Goal: Information Seeking & Learning: Learn about a topic

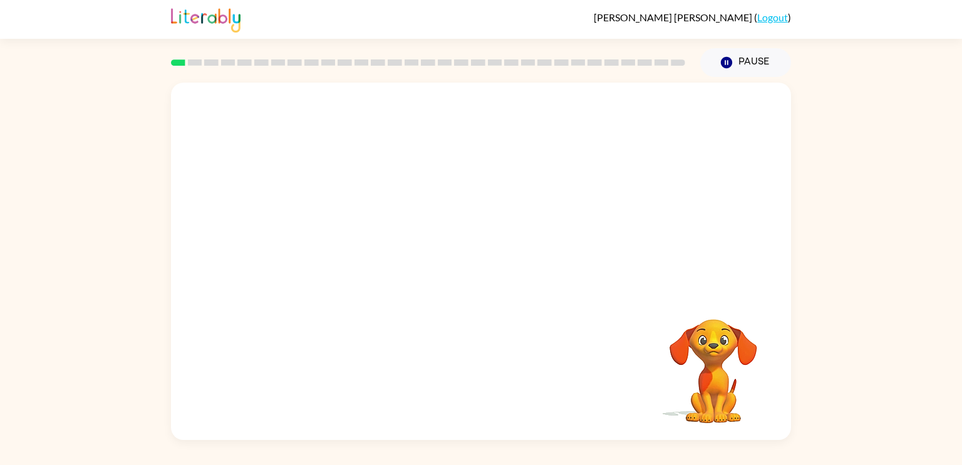
click at [335, 230] on video "Your browser must support playing .mp4 files to use Literably. Please try using…" at bounding box center [481, 188] width 620 height 210
drag, startPoint x: 335, startPoint y: 230, endPoint x: 340, endPoint y: 223, distance: 8.9
click at [340, 223] on video "Your browser must support playing .mp4 files to use Literably. Please try using…" at bounding box center [481, 188] width 620 height 210
click at [338, 229] on video "Your browser must support playing .mp4 files to use Literably. Please try using…" at bounding box center [481, 188] width 620 height 210
click at [482, 277] on icon "button" at bounding box center [481, 268] width 22 height 22
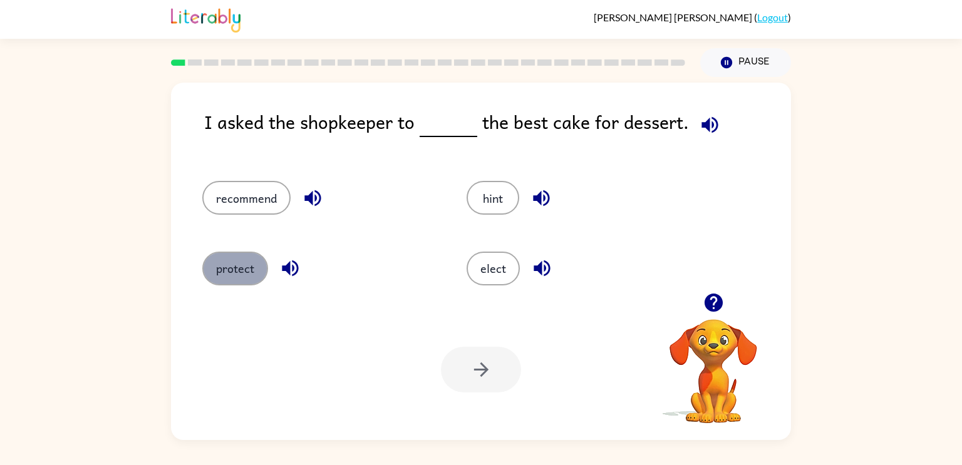
click at [218, 264] on button "protect" at bounding box center [235, 269] width 66 height 34
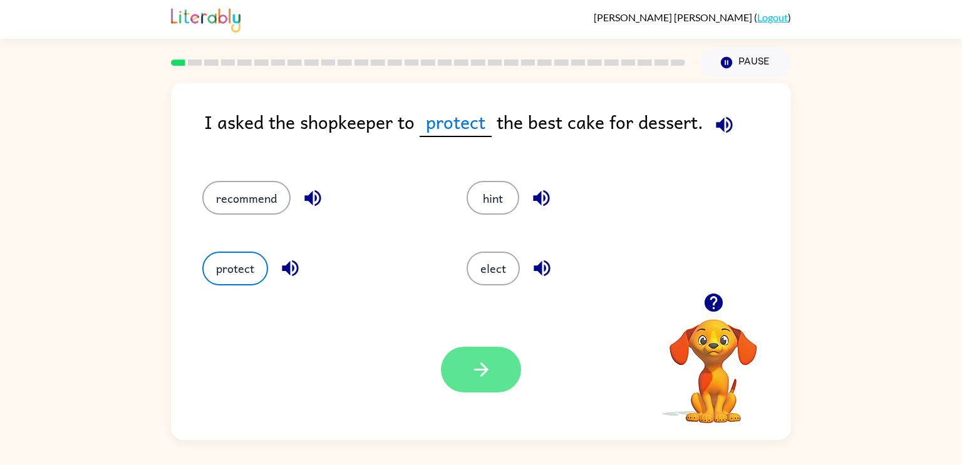
click at [498, 374] on button "button" at bounding box center [481, 370] width 80 height 46
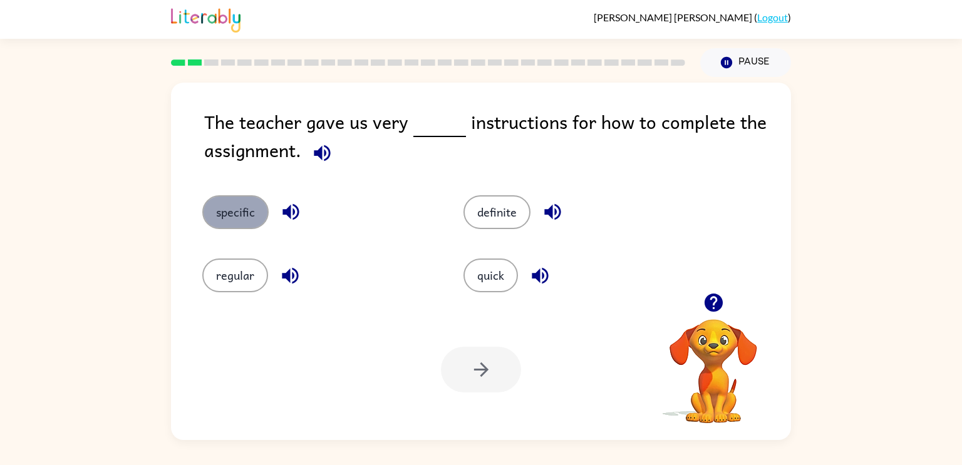
click at [259, 217] on button "specific" at bounding box center [235, 212] width 66 height 34
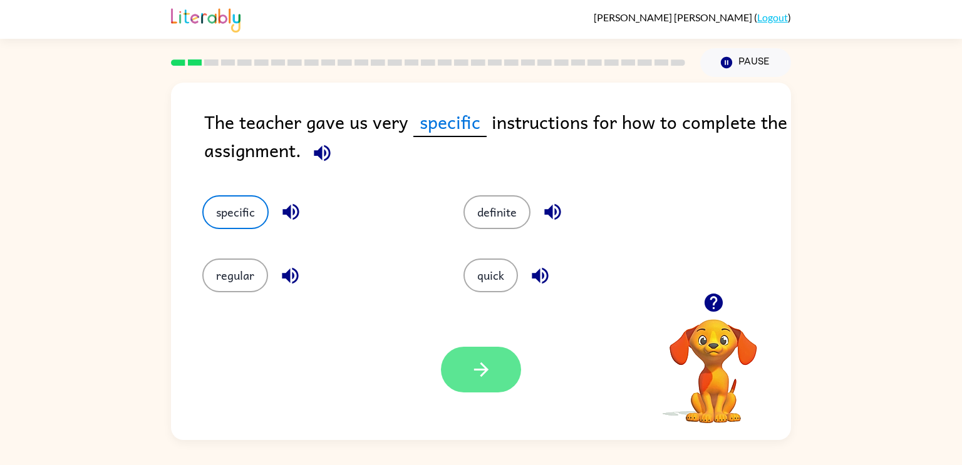
click at [479, 365] on icon "button" at bounding box center [481, 370] width 22 height 22
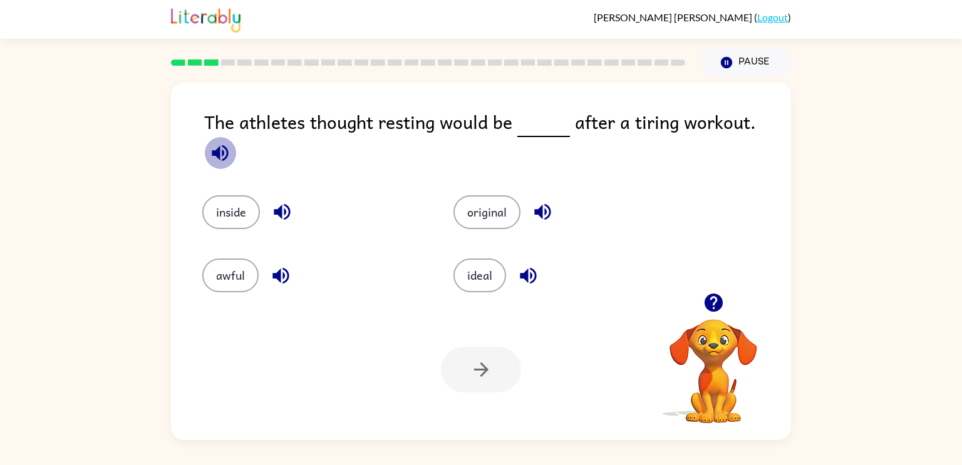
click at [231, 142] on icon "button" at bounding box center [220, 153] width 22 height 22
click at [228, 145] on icon "button" at bounding box center [220, 153] width 16 height 16
click at [474, 264] on button "ideal" at bounding box center [480, 276] width 53 height 34
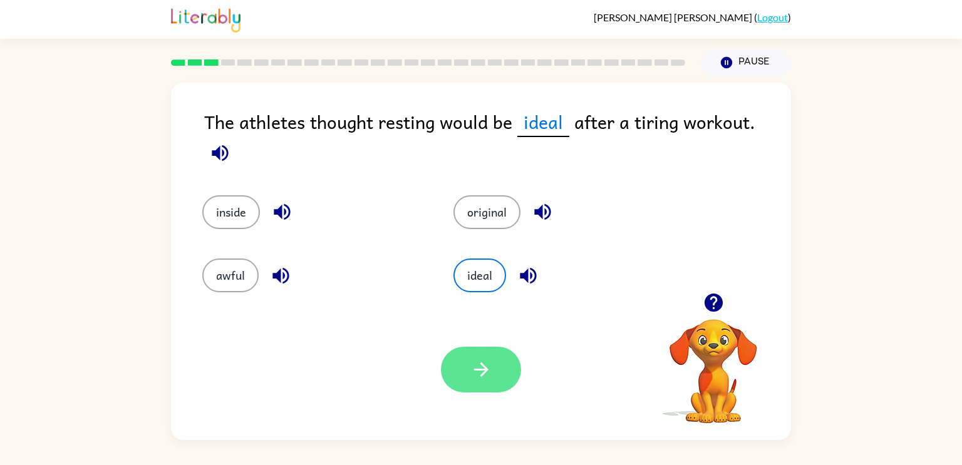
click at [475, 366] on icon "button" at bounding box center [481, 370] width 22 height 22
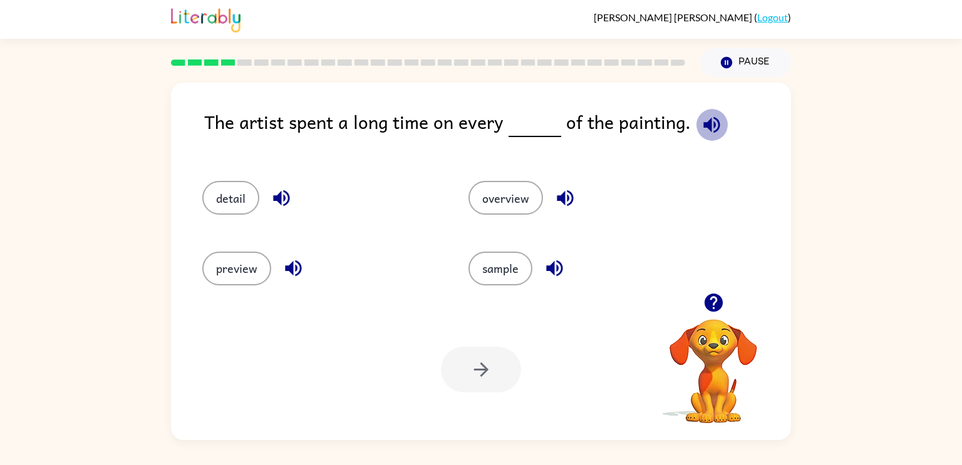
click at [715, 123] on icon "button" at bounding box center [712, 125] width 22 height 22
click at [235, 200] on button "detail" at bounding box center [230, 198] width 57 height 34
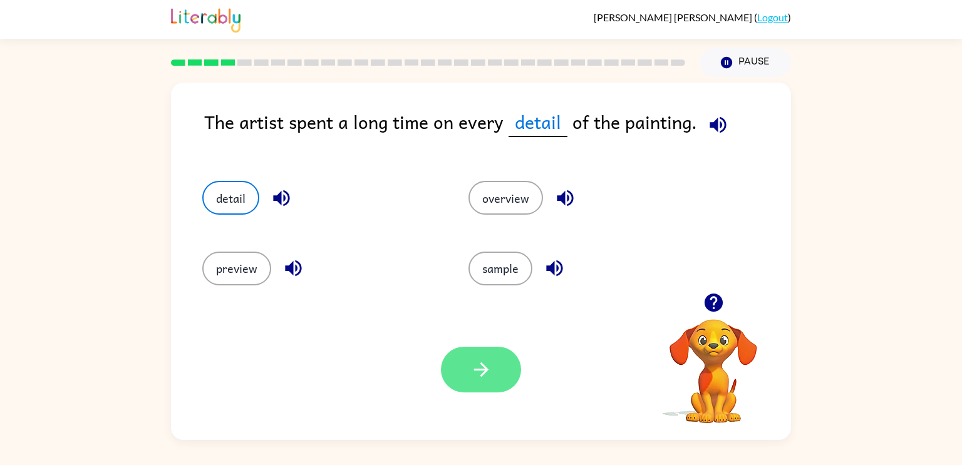
click at [515, 373] on button "button" at bounding box center [481, 370] width 80 height 46
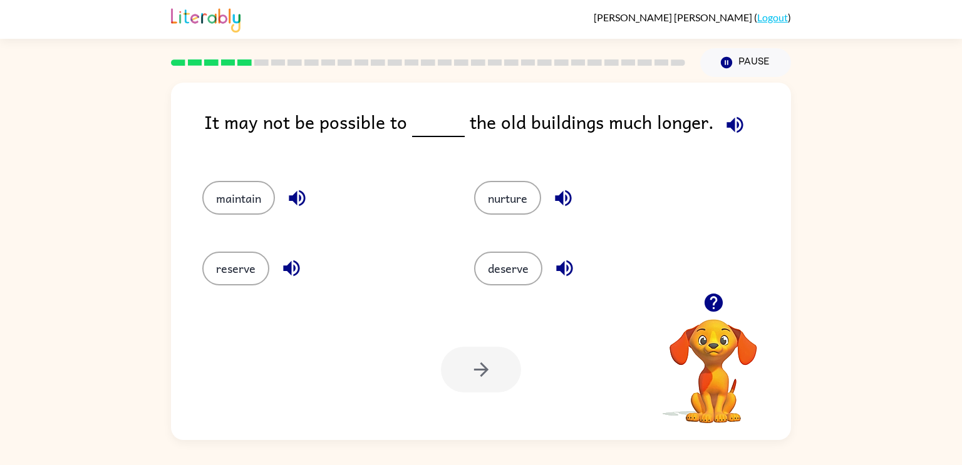
click at [738, 123] on icon "button" at bounding box center [735, 125] width 22 height 22
click at [221, 197] on button "maintain" at bounding box center [238, 198] width 73 height 34
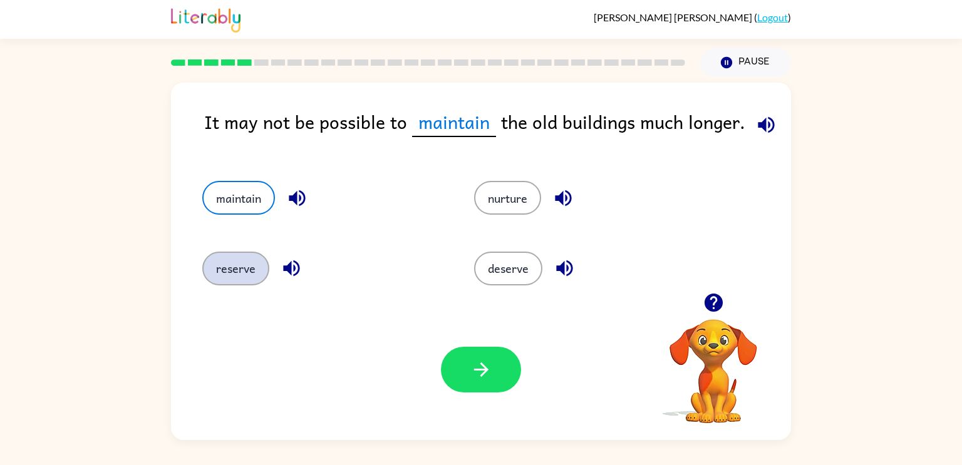
click at [236, 271] on button "reserve" at bounding box center [235, 269] width 67 height 34
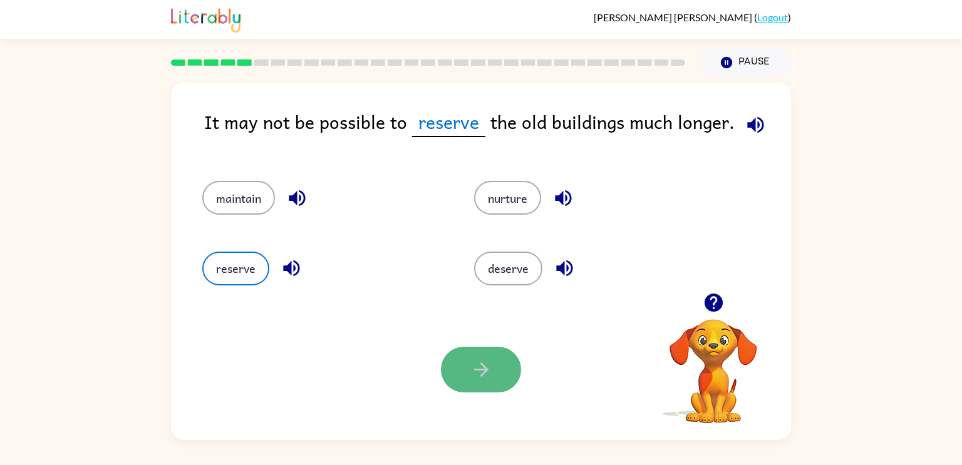
click at [509, 375] on button "button" at bounding box center [481, 370] width 80 height 46
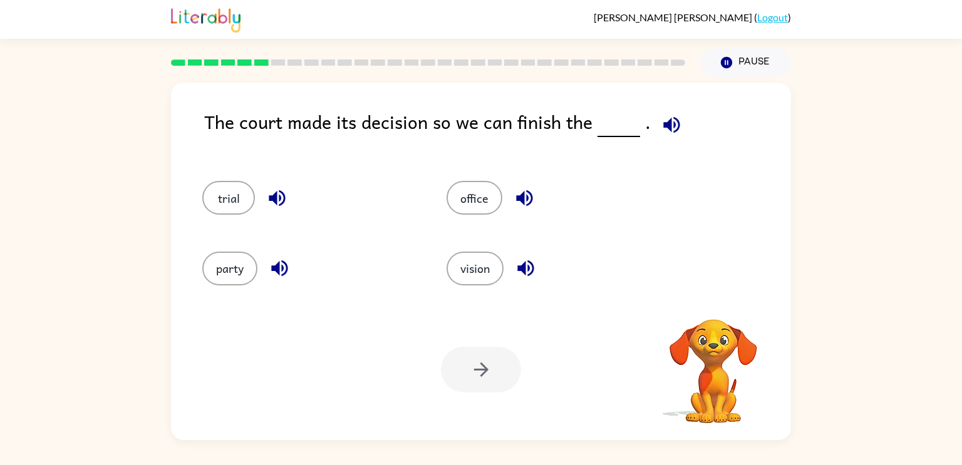
click at [569, 345] on div "Your browser must support playing .mp4 files to use Literably. Please try using…" at bounding box center [481, 369] width 620 height 141
click at [663, 125] on icon "button" at bounding box center [671, 125] width 16 height 16
click at [222, 208] on button "trial" at bounding box center [228, 198] width 53 height 34
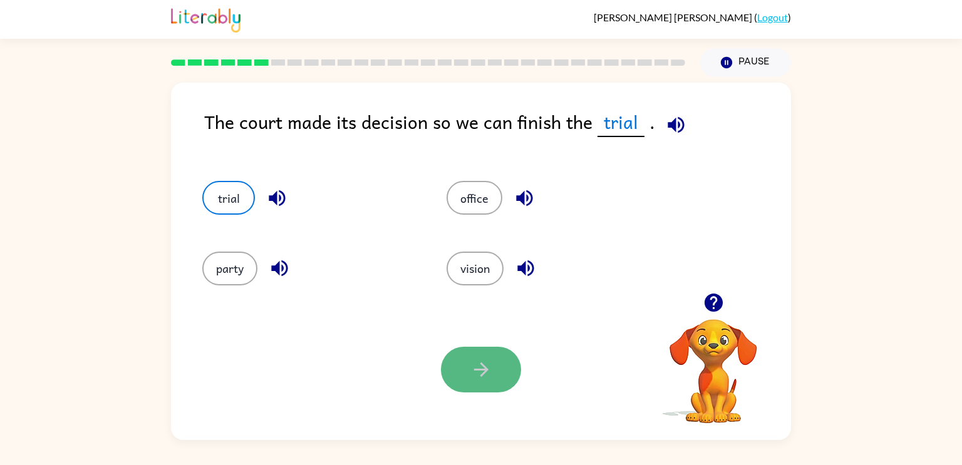
click at [470, 375] on icon "button" at bounding box center [481, 370] width 22 height 22
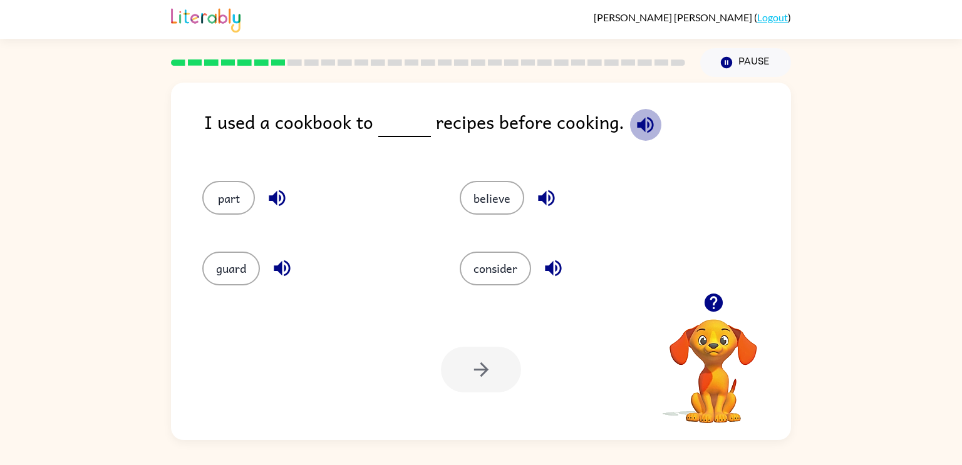
click at [640, 133] on icon "button" at bounding box center [646, 125] width 22 height 22
click at [502, 256] on button "consider" at bounding box center [495, 269] width 71 height 34
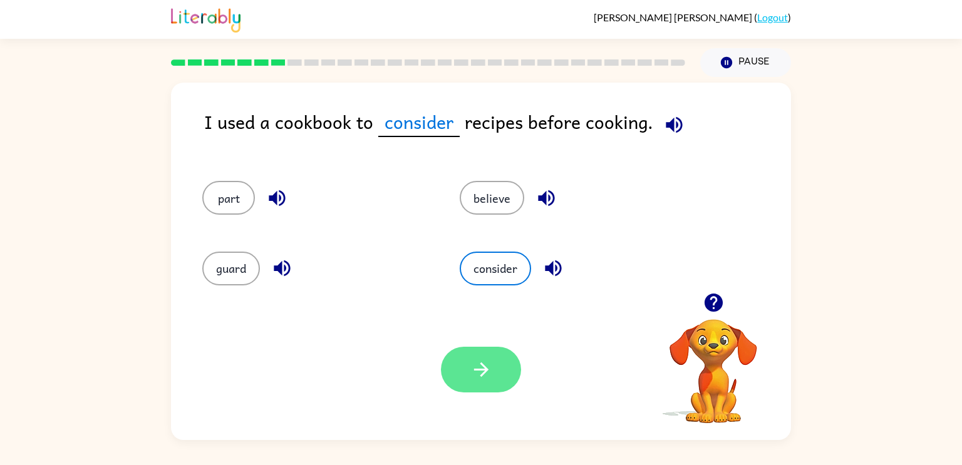
click at [479, 370] on icon "button" at bounding box center [481, 370] width 14 height 14
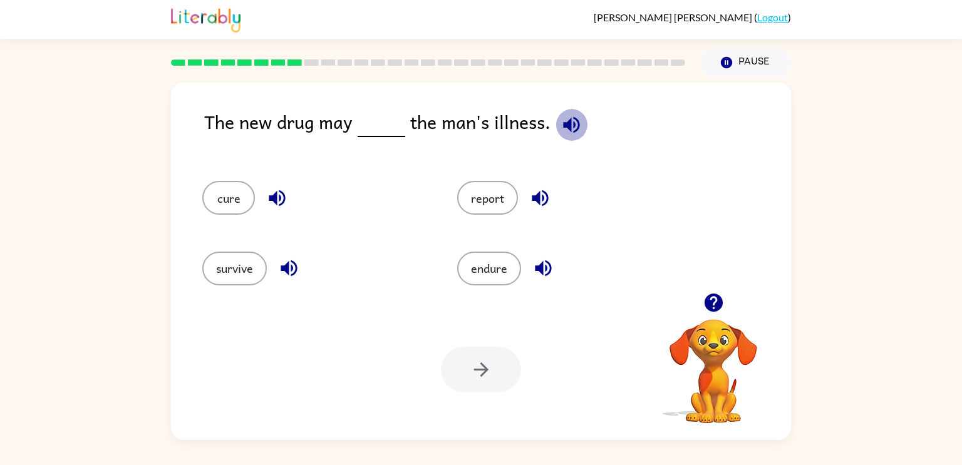
click at [564, 127] on icon "button" at bounding box center [571, 125] width 16 height 16
click at [229, 210] on button "cure" at bounding box center [228, 198] width 53 height 34
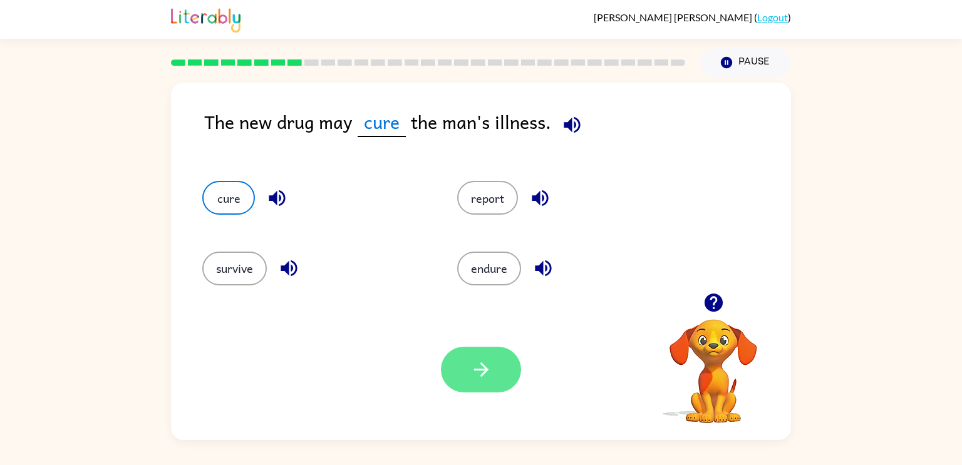
click at [499, 366] on button "button" at bounding box center [481, 370] width 80 height 46
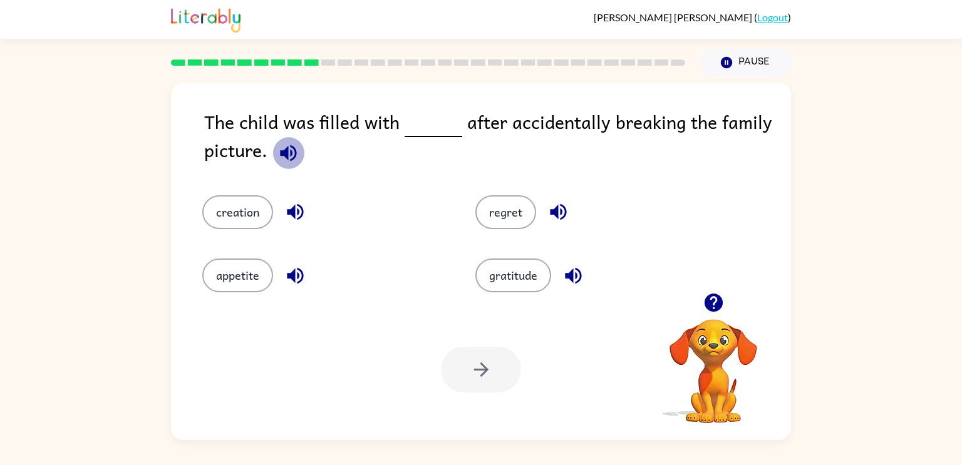
click at [280, 147] on icon "button" at bounding box center [289, 153] width 22 height 22
click at [490, 204] on button "regret" at bounding box center [505, 212] width 61 height 34
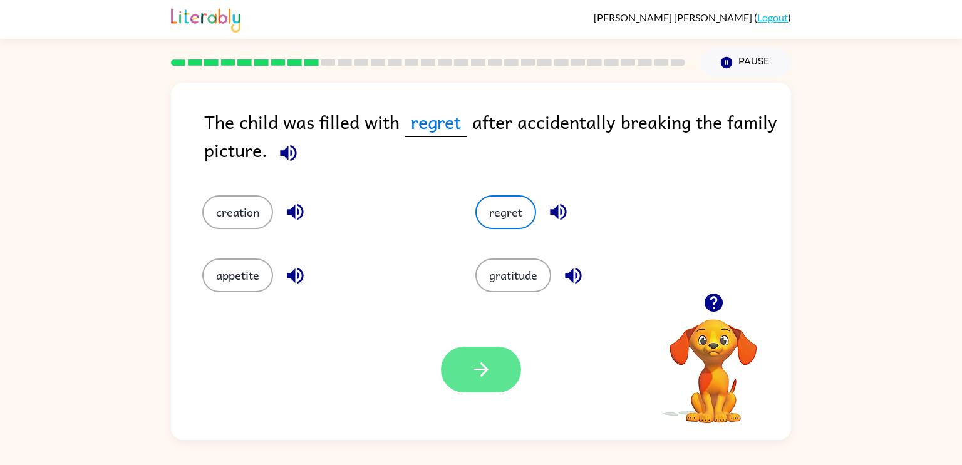
click at [480, 373] on icon "button" at bounding box center [481, 370] width 22 height 22
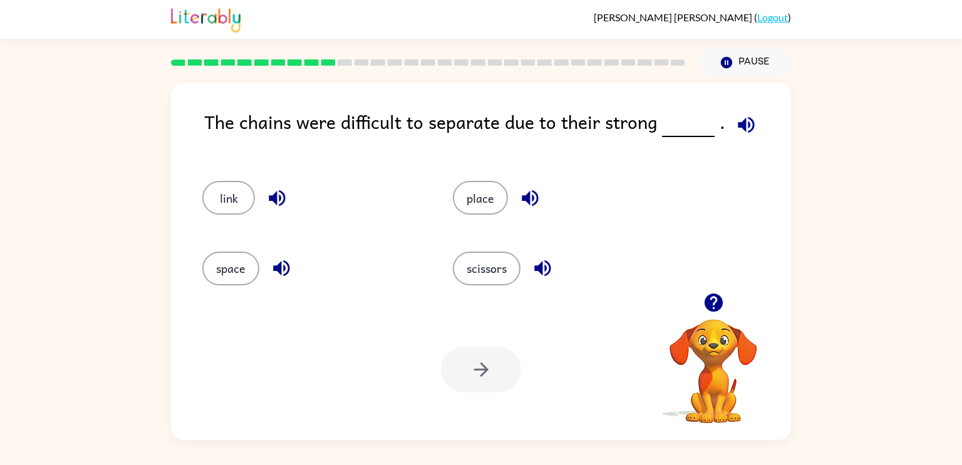
click at [742, 130] on icon "button" at bounding box center [746, 125] width 22 height 22
click at [227, 192] on button "link" at bounding box center [228, 198] width 53 height 34
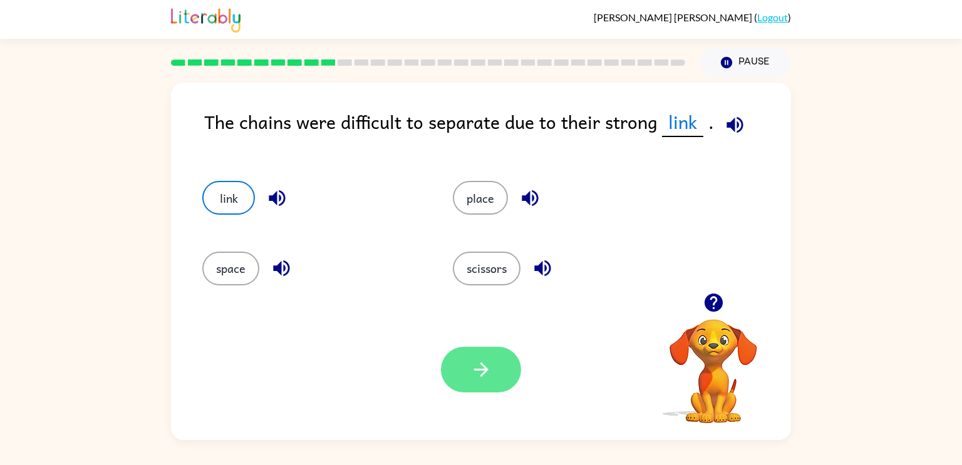
click at [494, 371] on button "button" at bounding box center [481, 370] width 80 height 46
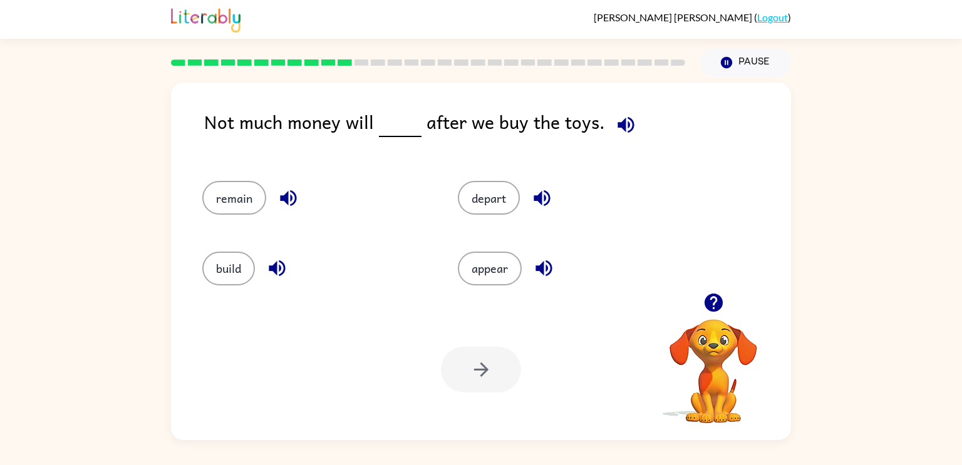
click at [623, 122] on icon "button" at bounding box center [626, 125] width 22 height 22
click at [215, 194] on button "remain" at bounding box center [234, 198] width 64 height 34
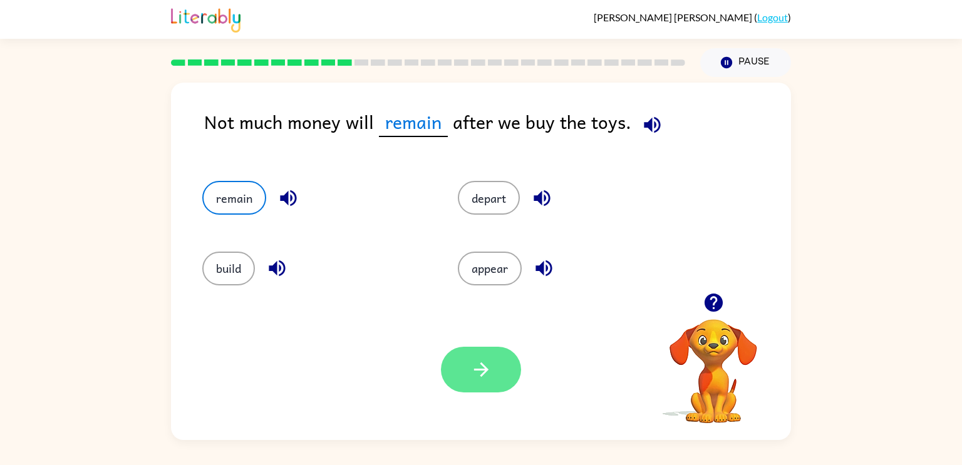
click at [475, 373] on icon "button" at bounding box center [481, 370] width 22 height 22
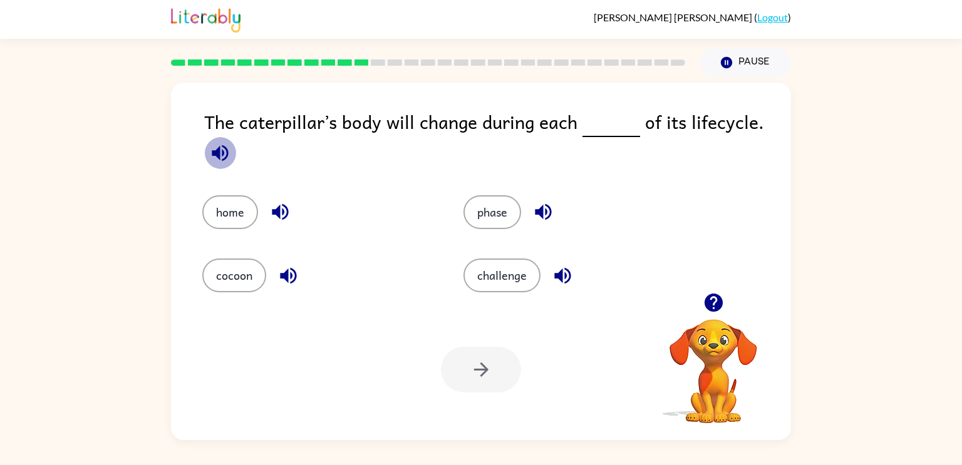
click at [219, 153] on icon "button" at bounding box center [220, 153] width 16 height 16
click at [209, 207] on button "home" at bounding box center [230, 212] width 56 height 34
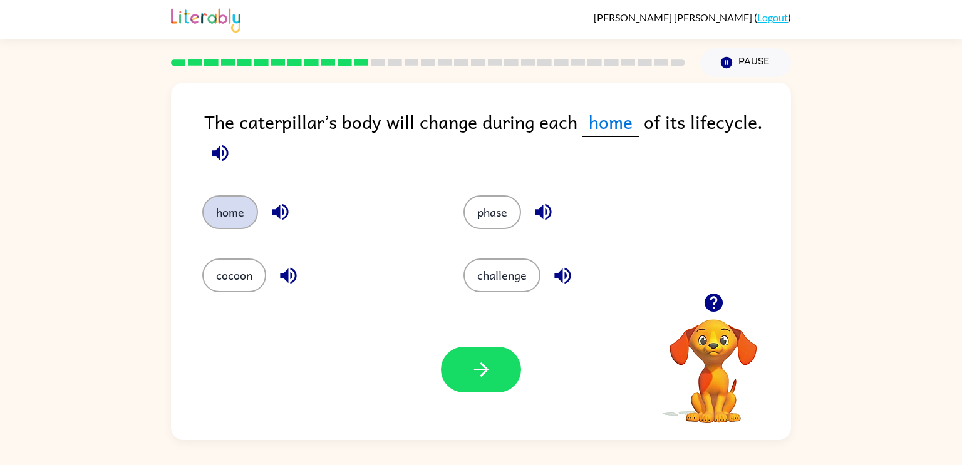
click at [209, 207] on button "home" at bounding box center [230, 212] width 56 height 34
click at [480, 222] on button "phase" at bounding box center [493, 212] width 58 height 34
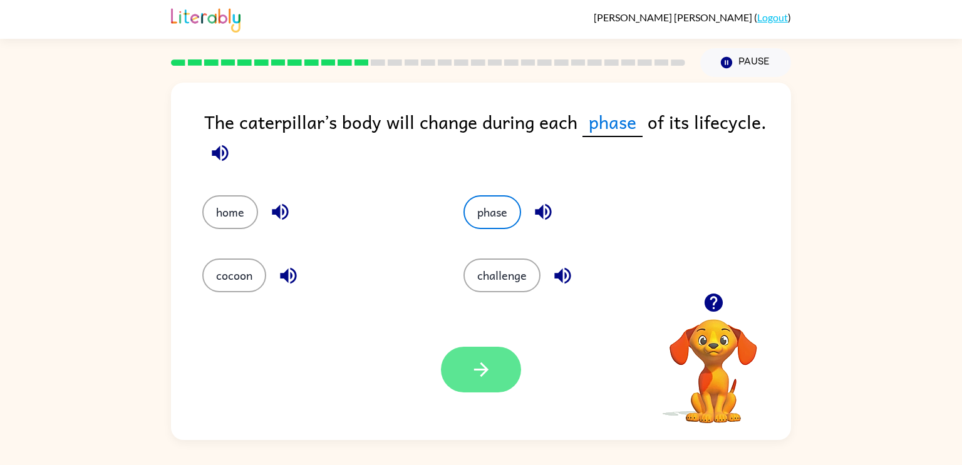
click at [465, 356] on button "button" at bounding box center [481, 370] width 80 height 46
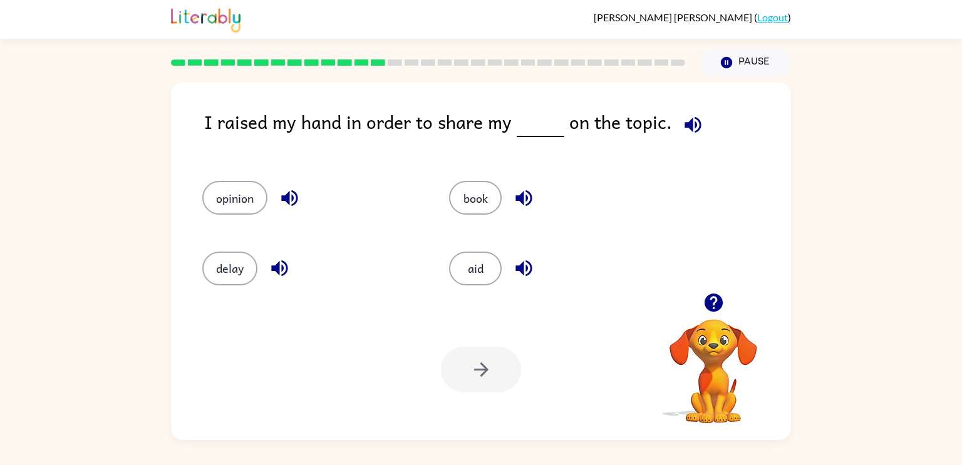
click at [690, 125] on icon "button" at bounding box center [693, 125] width 16 height 16
click at [222, 199] on button "opinion" at bounding box center [234, 198] width 65 height 34
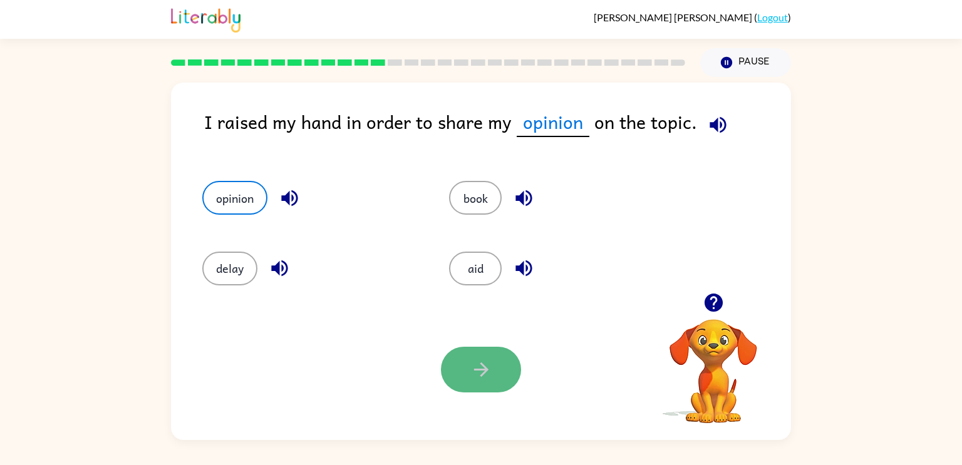
click at [444, 378] on button "button" at bounding box center [481, 370] width 80 height 46
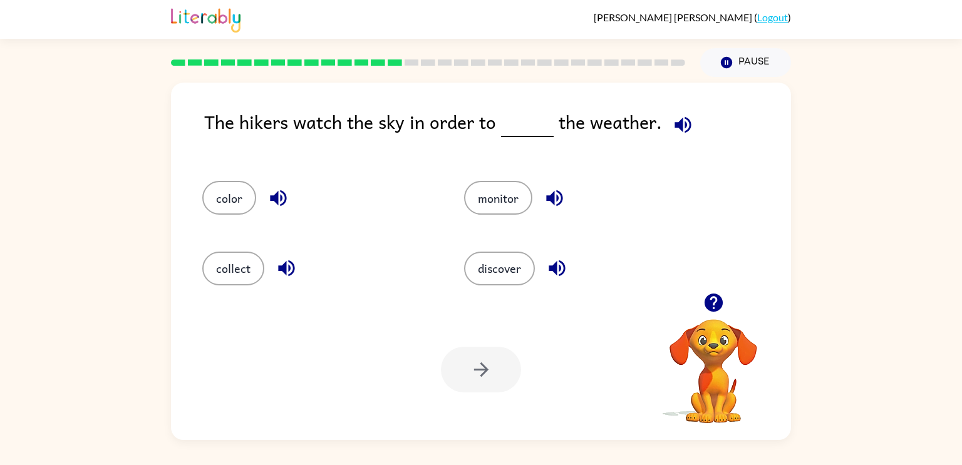
click at [682, 123] on icon "button" at bounding box center [683, 125] width 16 height 16
click at [680, 129] on icon "button" at bounding box center [683, 125] width 22 height 22
click at [498, 207] on button "monitor" at bounding box center [498, 198] width 68 height 34
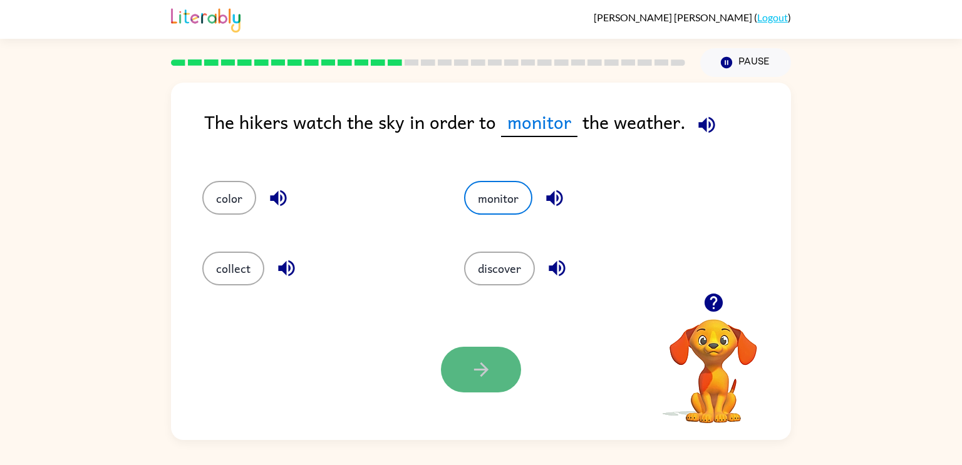
click at [485, 367] on icon "button" at bounding box center [481, 370] width 22 height 22
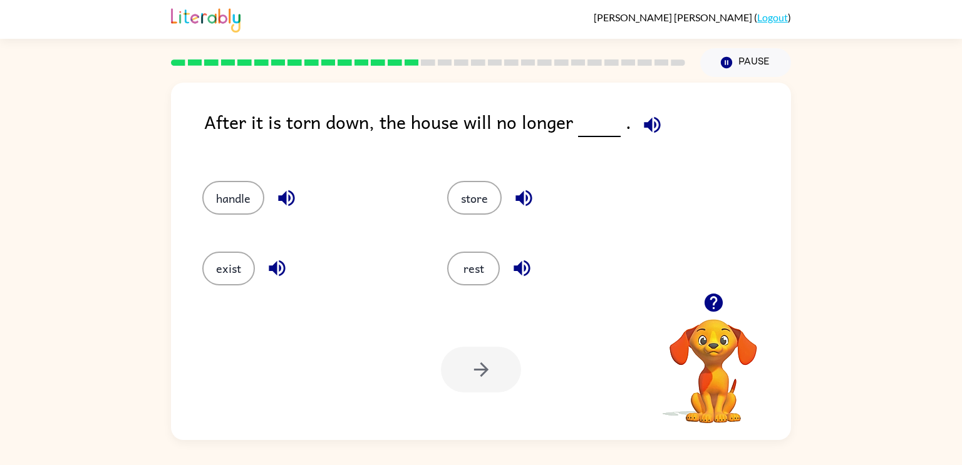
click at [648, 122] on icon "button" at bounding box center [652, 125] width 22 height 22
click at [227, 257] on button "exist" at bounding box center [228, 269] width 53 height 34
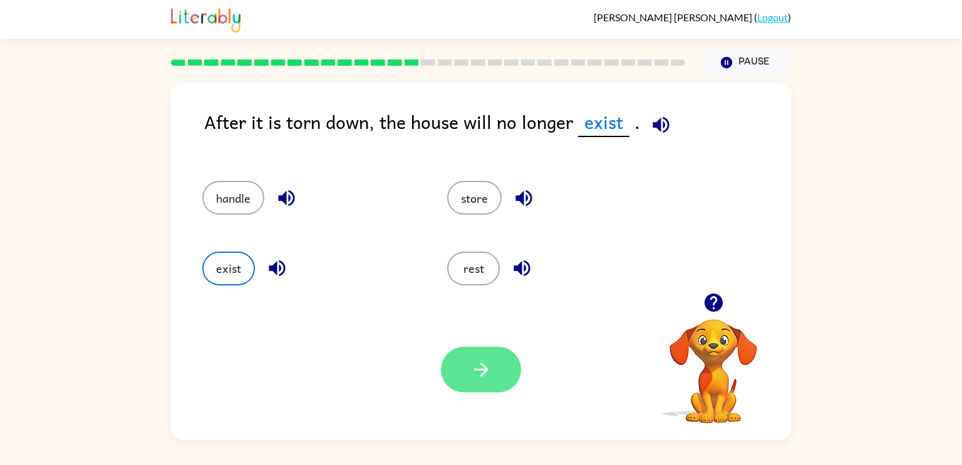
click at [480, 375] on icon "button" at bounding box center [481, 370] width 22 height 22
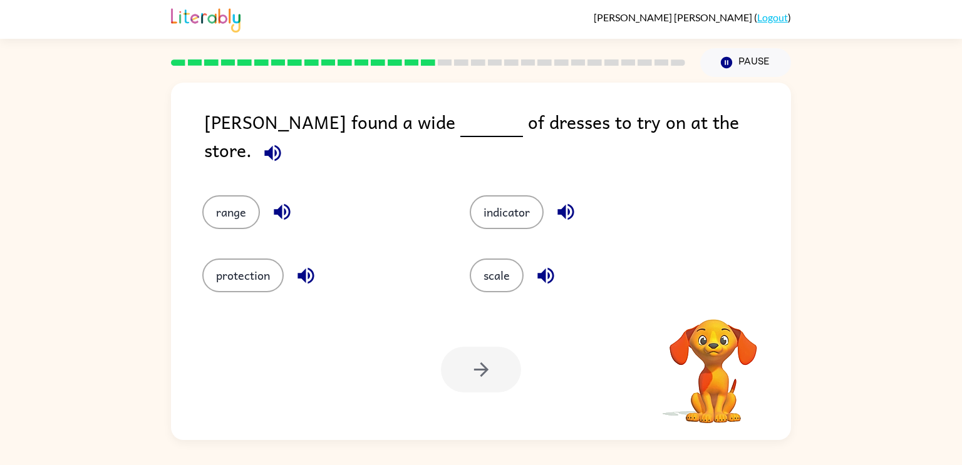
click at [289, 137] on button "button" at bounding box center [273, 153] width 32 height 32
click at [210, 200] on button "range" at bounding box center [231, 212] width 58 height 34
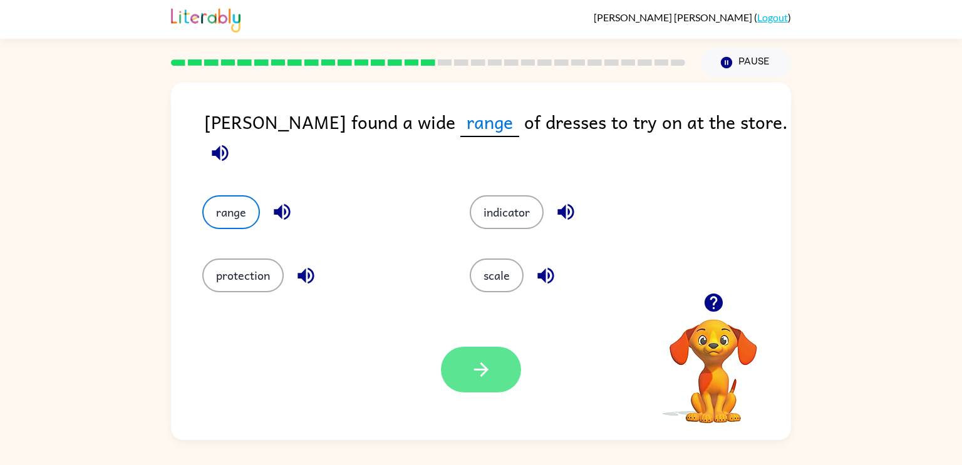
click at [488, 382] on button "button" at bounding box center [481, 370] width 80 height 46
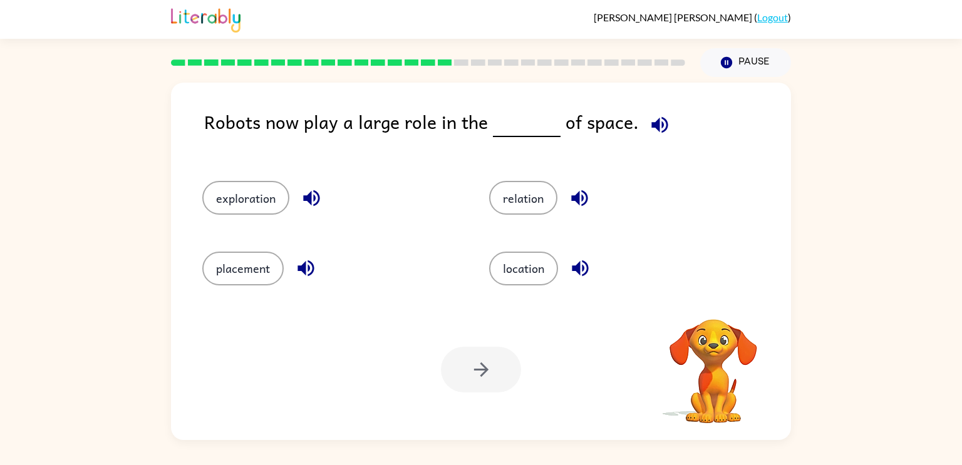
click at [653, 121] on icon "button" at bounding box center [660, 125] width 22 height 22
click at [253, 193] on button "exploration" at bounding box center [245, 198] width 87 height 34
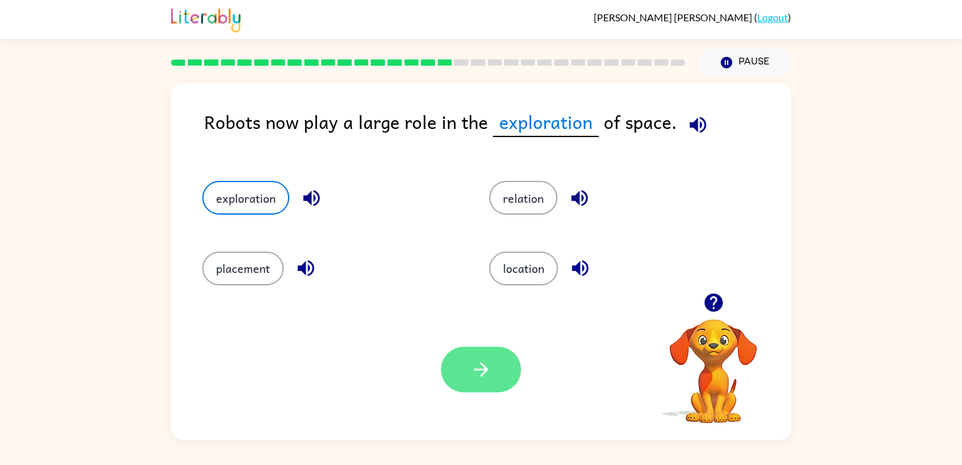
click at [458, 359] on button "button" at bounding box center [481, 370] width 80 height 46
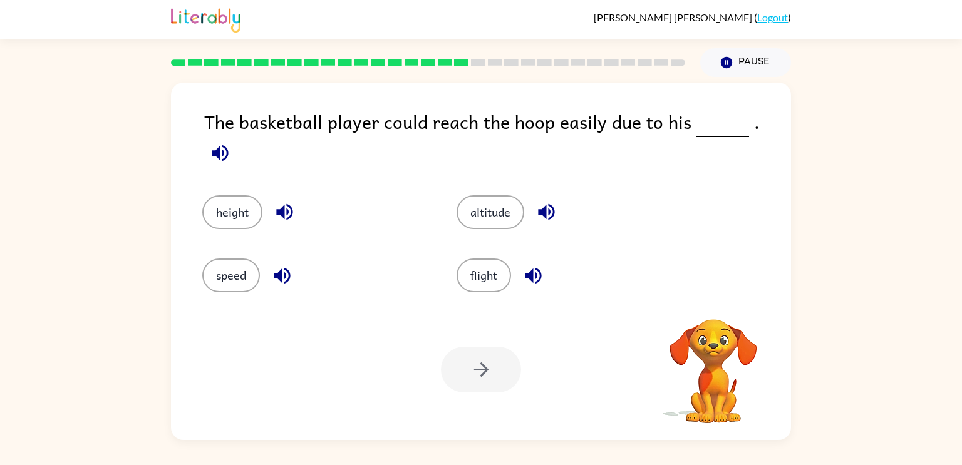
click at [231, 142] on icon "button" at bounding box center [220, 153] width 22 height 22
click at [215, 197] on button "height" at bounding box center [232, 212] width 60 height 34
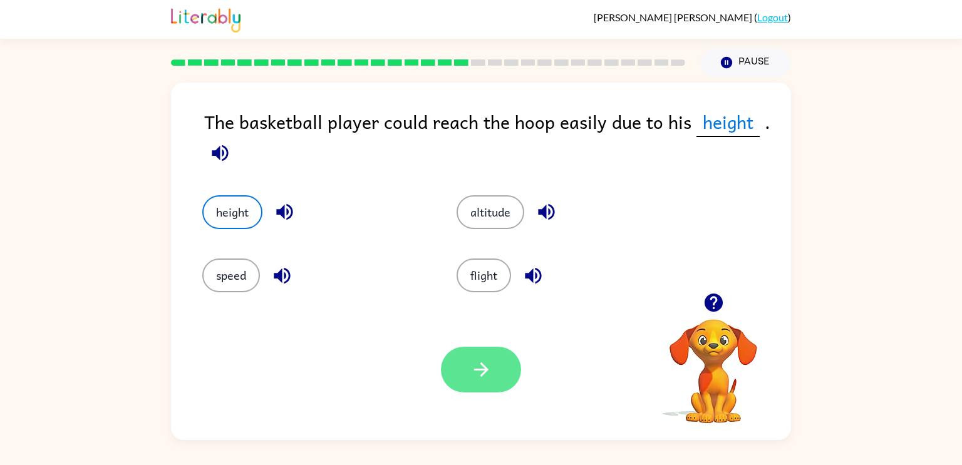
click at [455, 372] on button "button" at bounding box center [481, 370] width 80 height 46
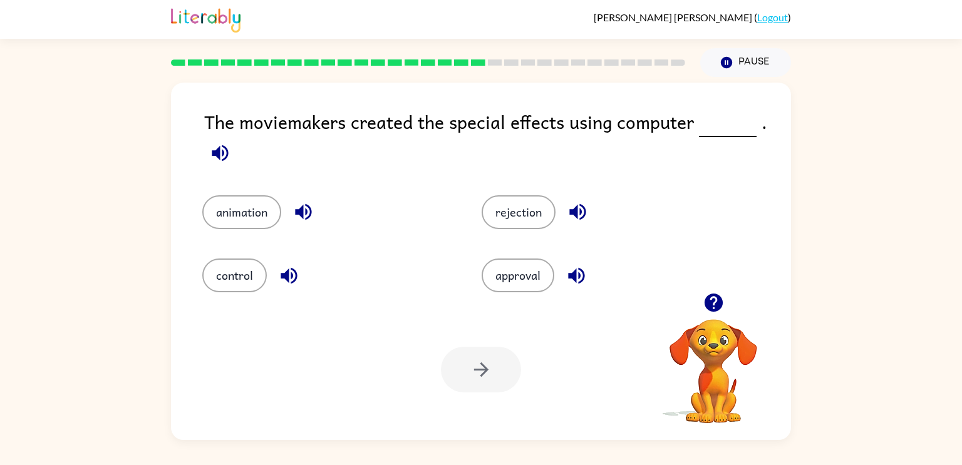
click at [221, 150] on icon "button" at bounding box center [220, 153] width 22 height 22
click at [248, 213] on button "animation" at bounding box center [241, 212] width 79 height 34
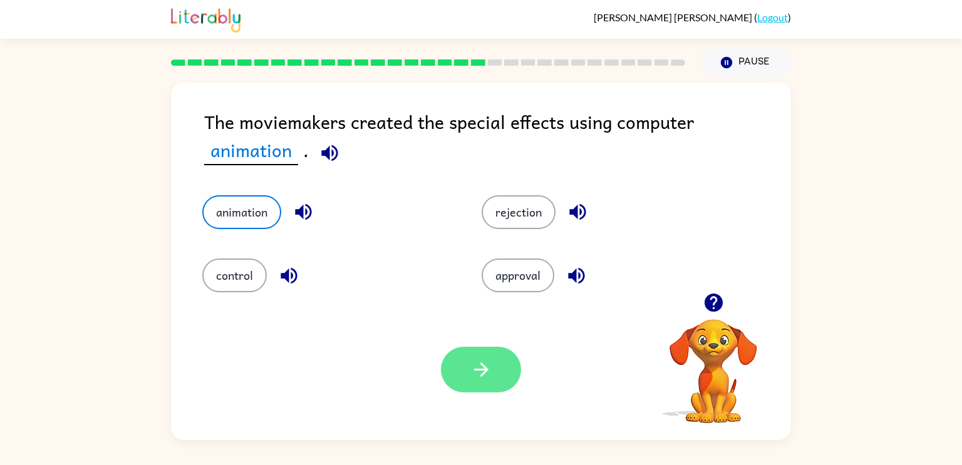
click at [455, 369] on button "button" at bounding box center [481, 370] width 80 height 46
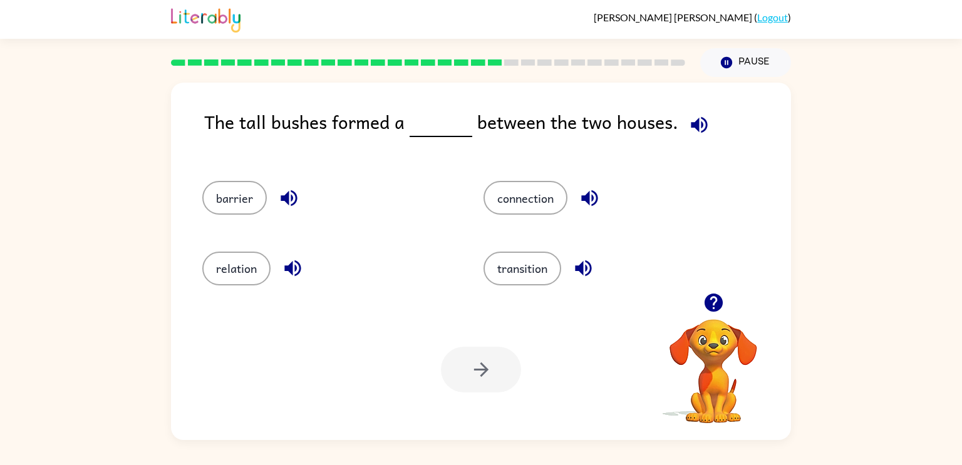
click at [700, 124] on icon "button" at bounding box center [699, 125] width 22 height 22
click at [253, 201] on button "barrier" at bounding box center [234, 198] width 65 height 34
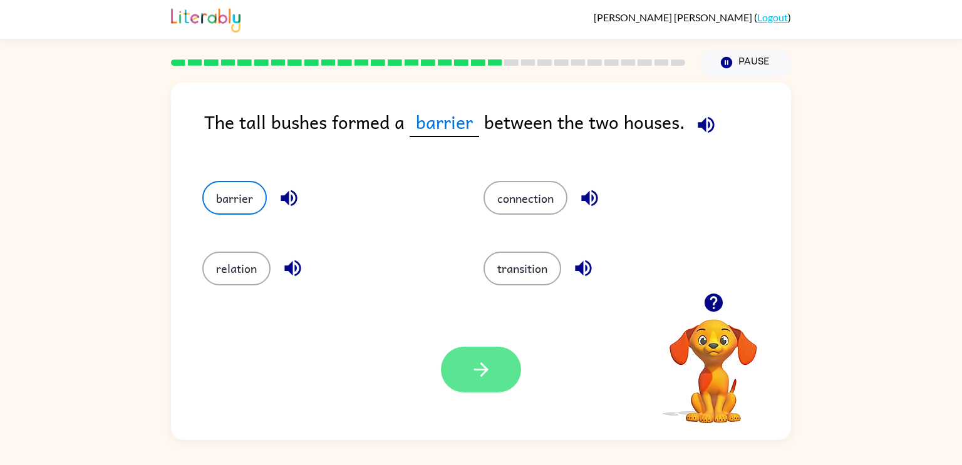
click at [506, 376] on button "button" at bounding box center [481, 370] width 80 height 46
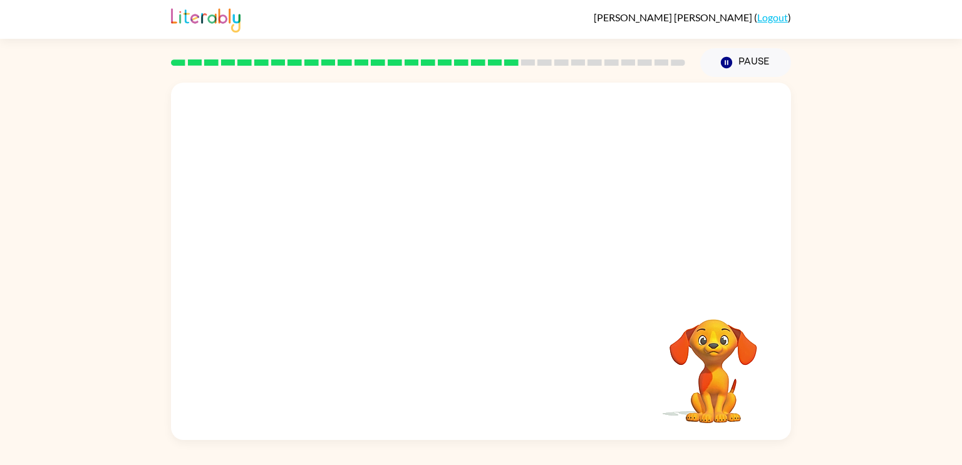
click at [359, 255] on video "Your browser must support playing .mp4 files to use Literably. Please try using…" at bounding box center [481, 188] width 620 height 210
click at [493, 266] on div at bounding box center [481, 268] width 80 height 46
click at [493, 266] on button "button" at bounding box center [481, 268] width 80 height 46
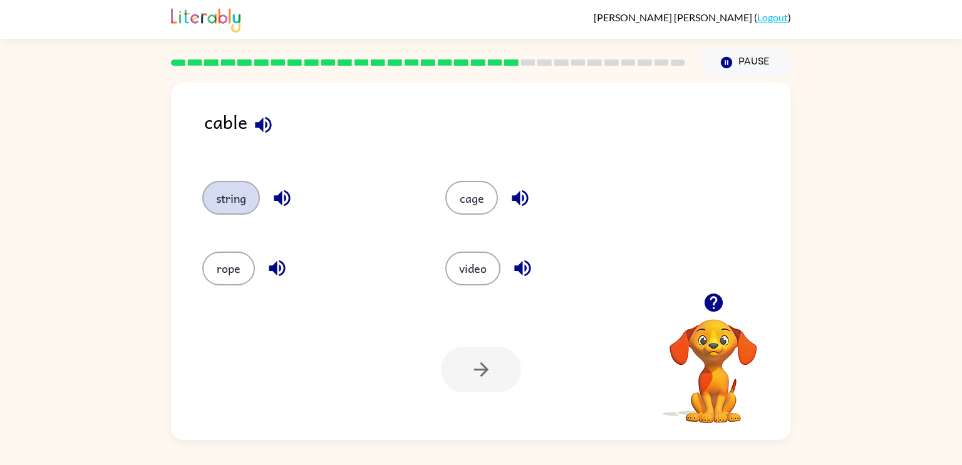
click at [244, 203] on button "string" at bounding box center [231, 198] width 58 height 34
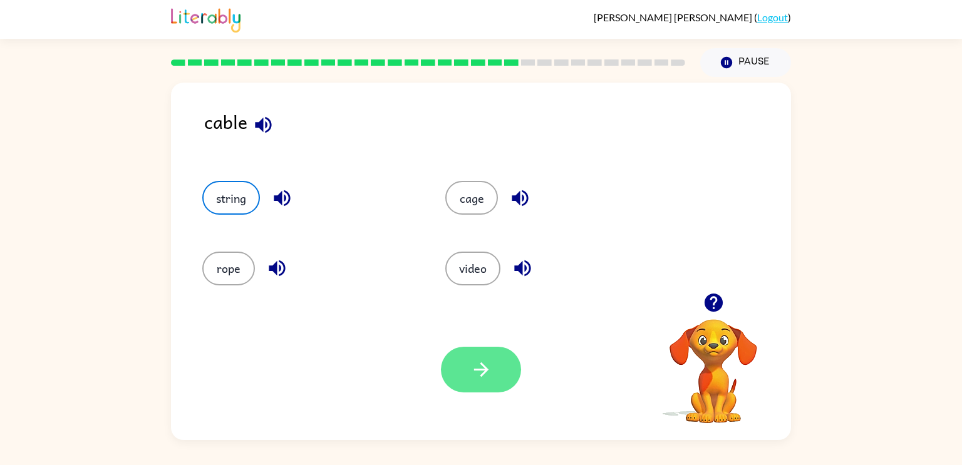
click at [515, 385] on button "button" at bounding box center [481, 370] width 80 height 46
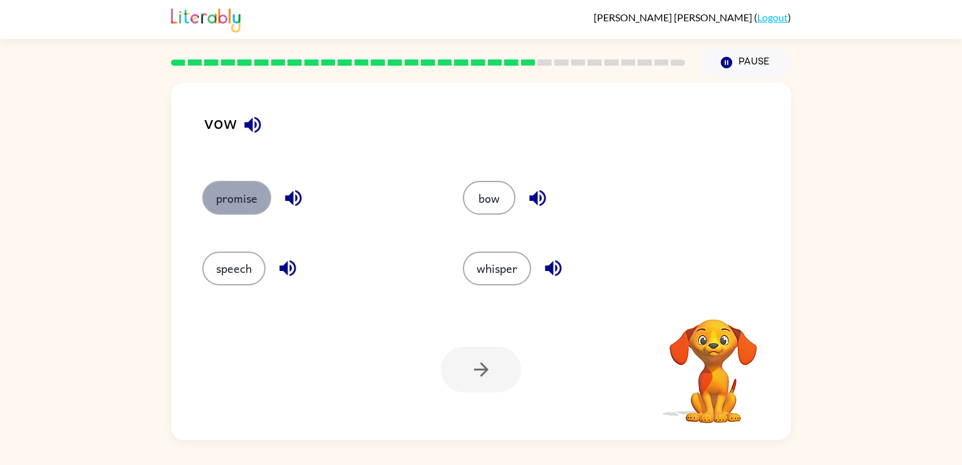
click at [237, 202] on button "promise" at bounding box center [236, 198] width 69 height 34
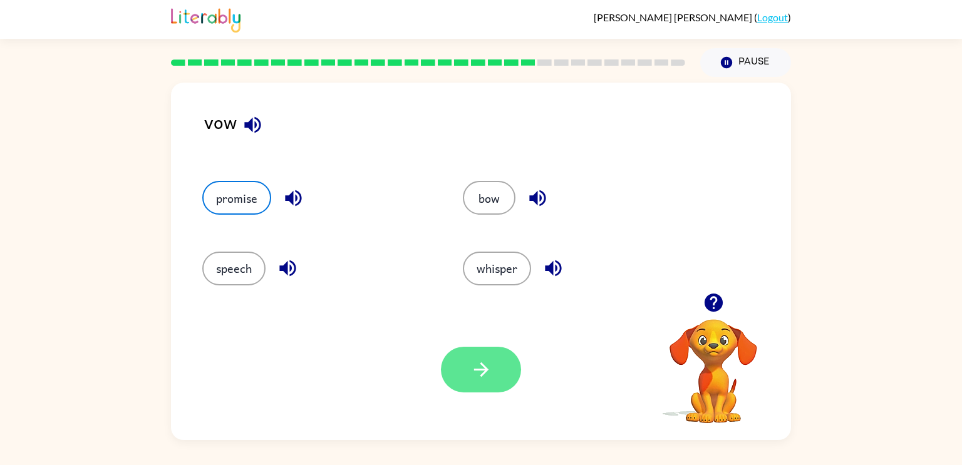
click at [504, 383] on button "button" at bounding box center [481, 370] width 80 height 46
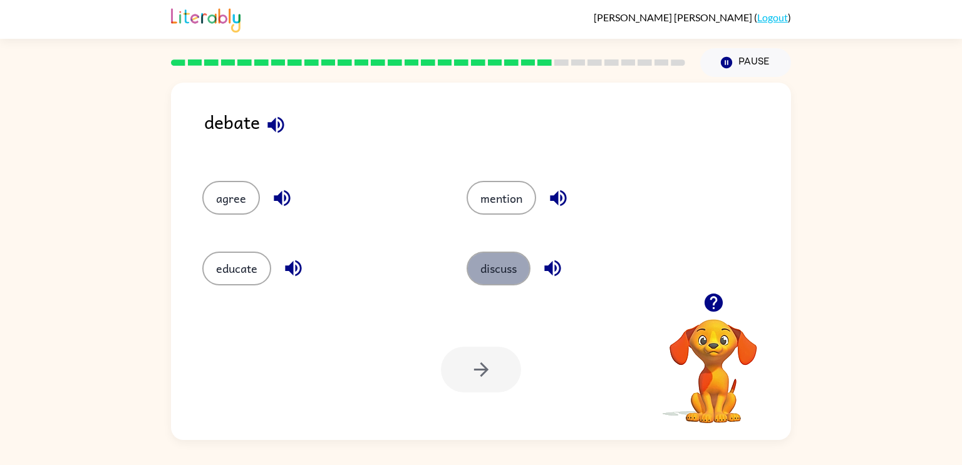
click at [487, 284] on button "discuss" at bounding box center [499, 269] width 64 height 34
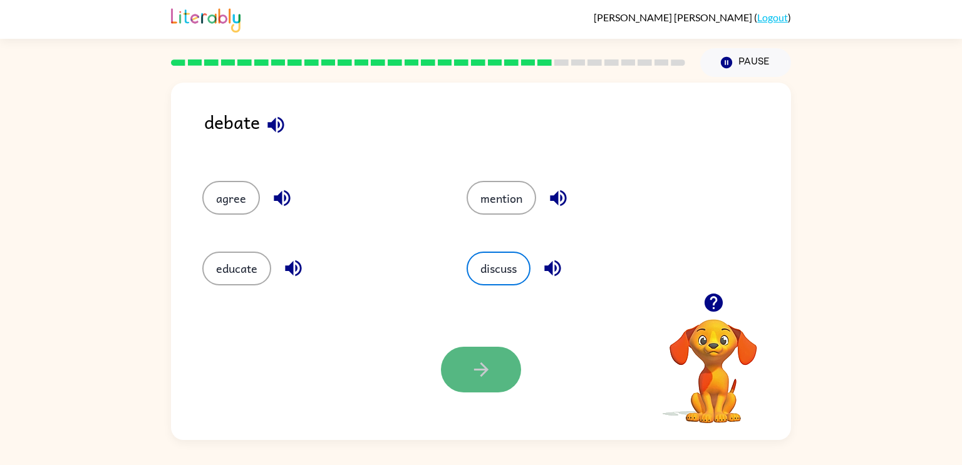
click at [487, 360] on icon "button" at bounding box center [481, 370] width 22 height 22
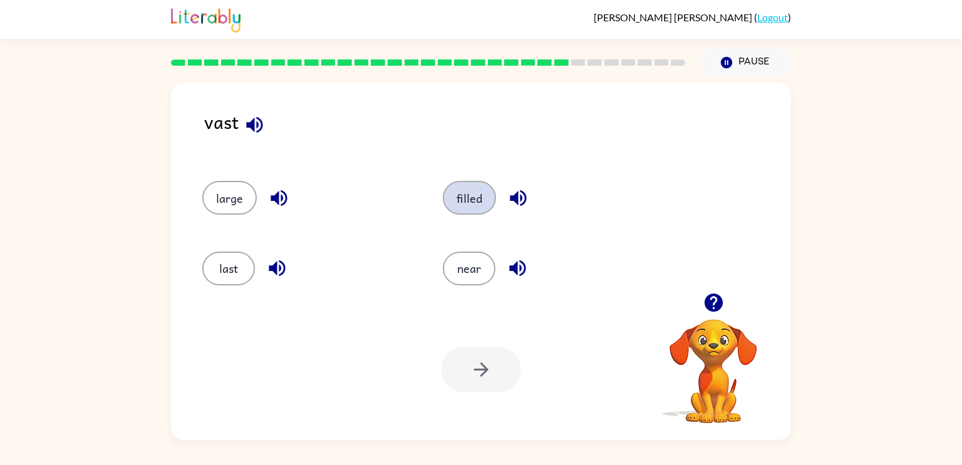
click at [489, 194] on button "filled" at bounding box center [469, 198] width 53 height 34
click at [500, 364] on button "button" at bounding box center [481, 370] width 80 height 46
click at [252, 124] on div "desire" at bounding box center [497, 132] width 587 height 48
click at [267, 128] on icon "button" at bounding box center [269, 125] width 16 height 16
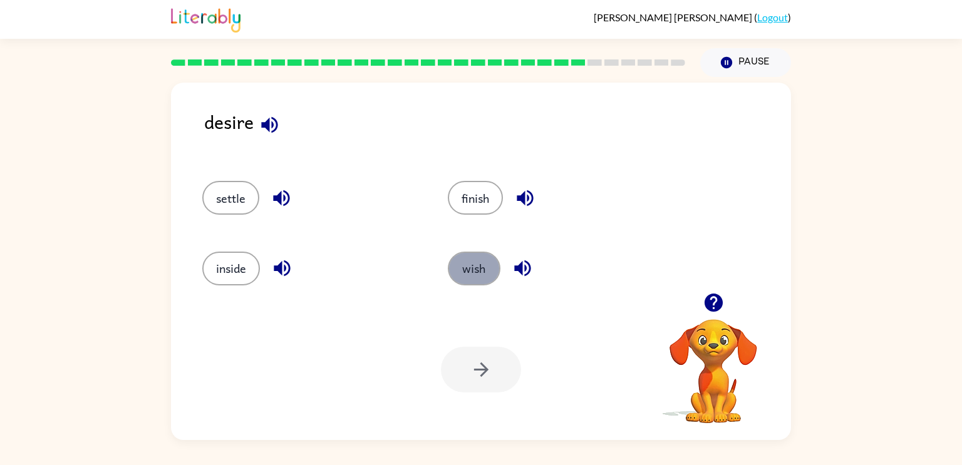
click at [452, 269] on button "wish" at bounding box center [474, 269] width 53 height 34
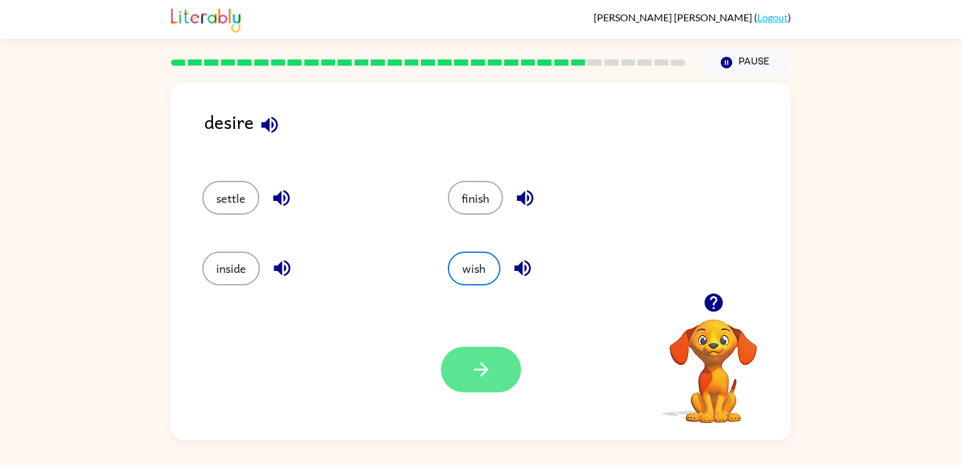
click at [482, 366] on icon "button" at bounding box center [481, 370] width 14 height 14
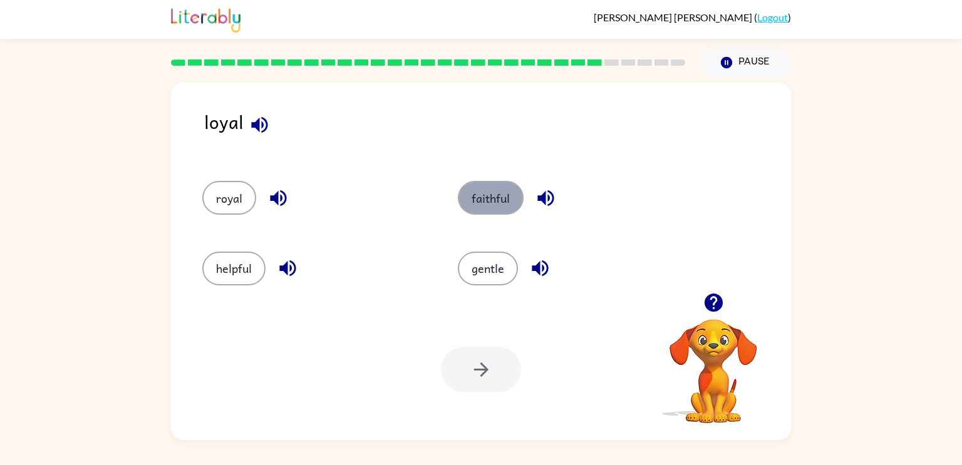
click at [510, 197] on button "faithful" at bounding box center [491, 198] width 66 height 34
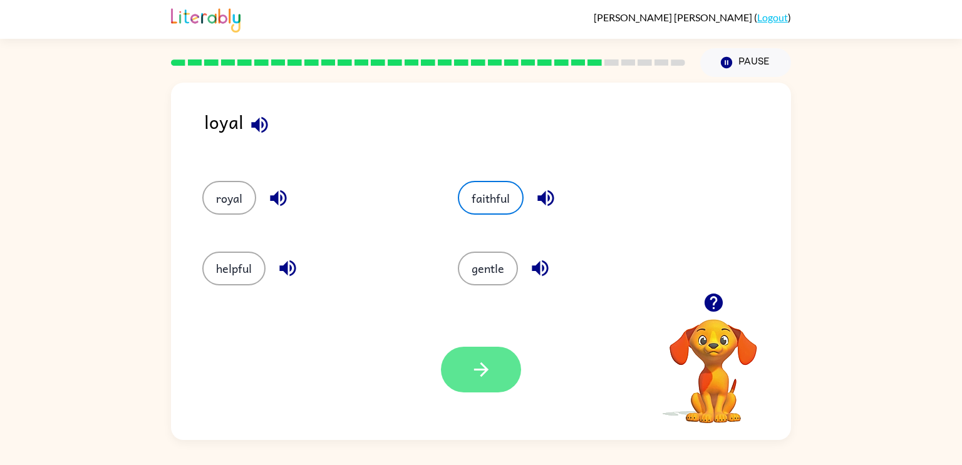
click at [484, 365] on icon "button" at bounding box center [481, 370] width 22 height 22
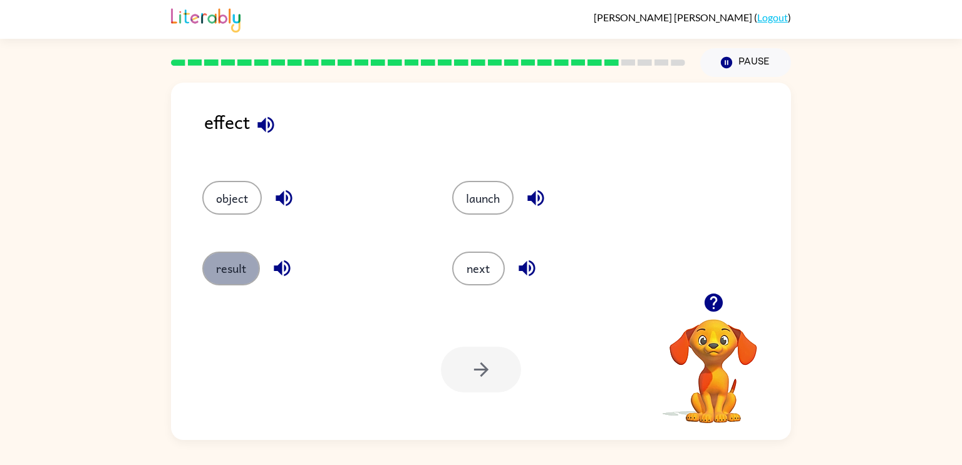
click at [235, 256] on button "result" at bounding box center [231, 269] width 58 height 34
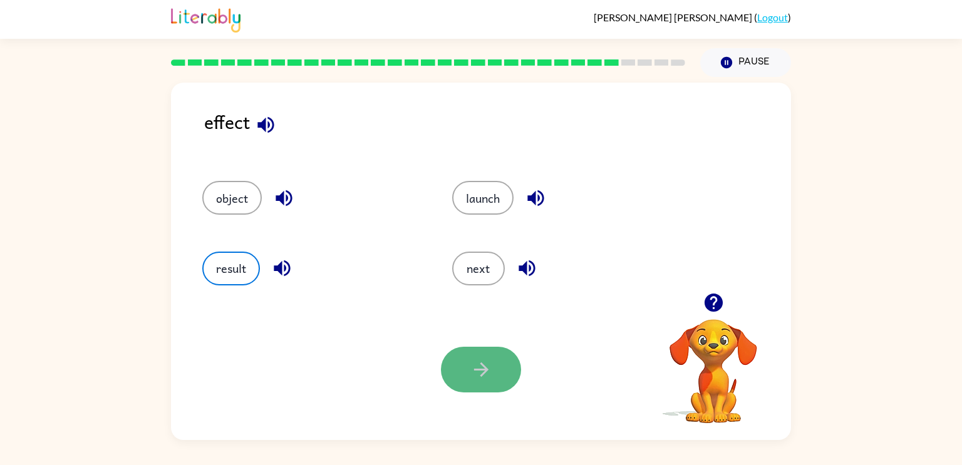
click at [502, 375] on button "button" at bounding box center [481, 370] width 80 height 46
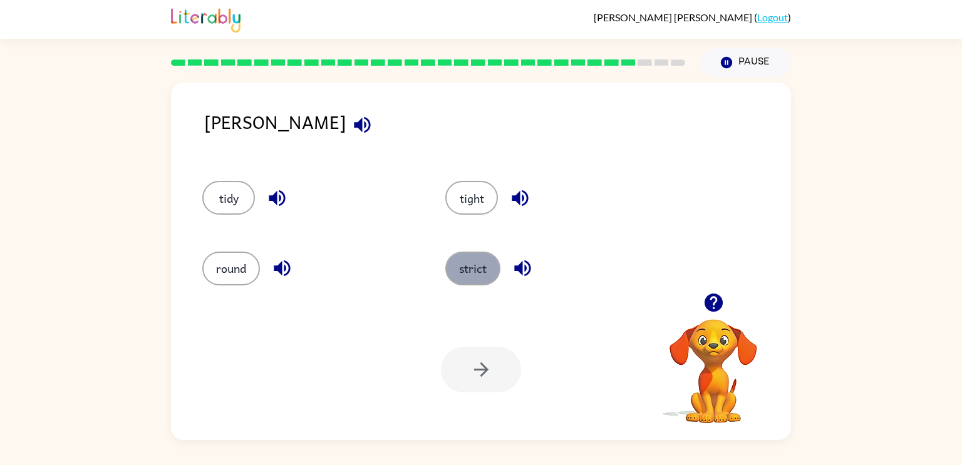
click at [480, 276] on button "strict" at bounding box center [472, 269] width 55 height 34
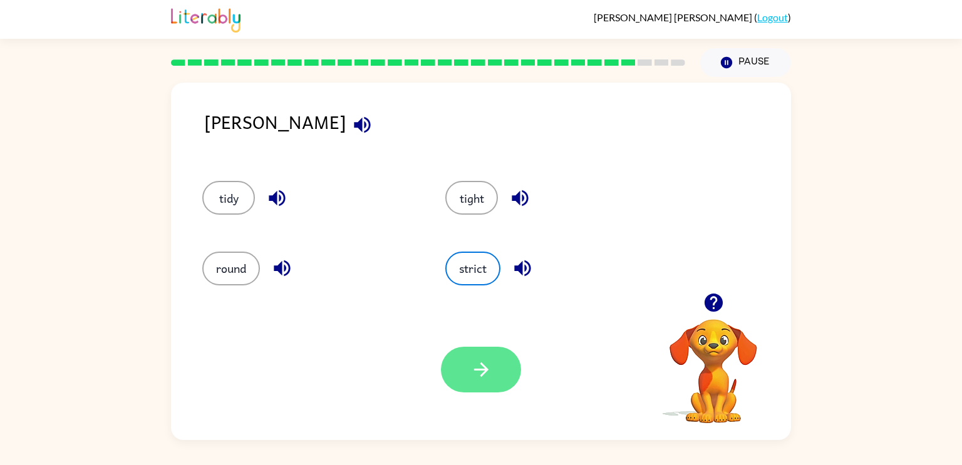
click at [477, 367] on icon "button" at bounding box center [481, 370] width 22 height 22
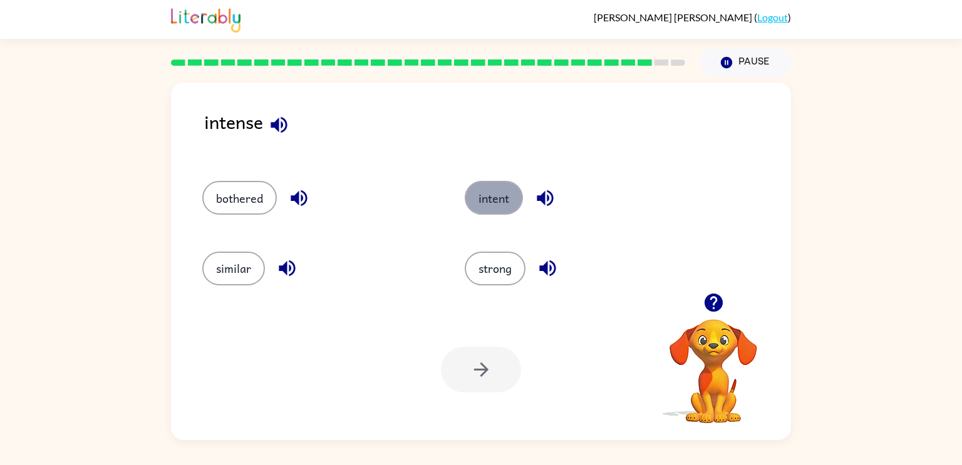
click at [465, 205] on button "intent" at bounding box center [494, 198] width 58 height 34
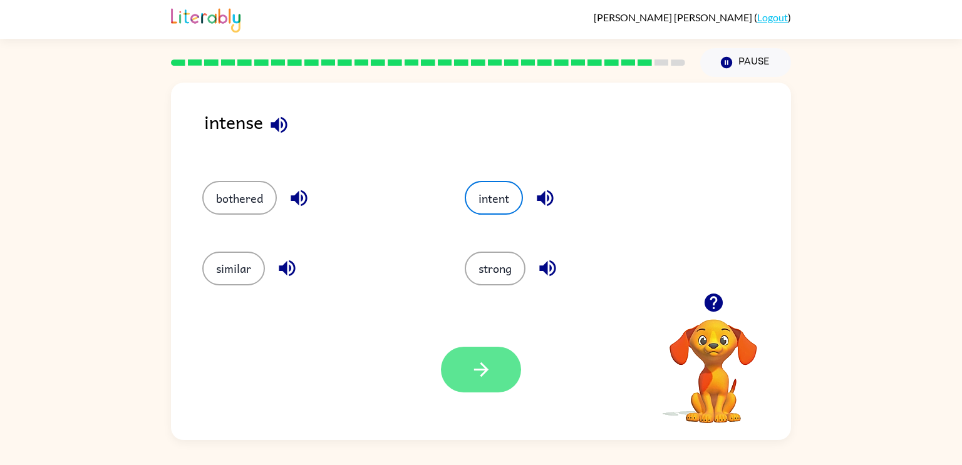
click at [494, 362] on button "button" at bounding box center [481, 370] width 80 height 46
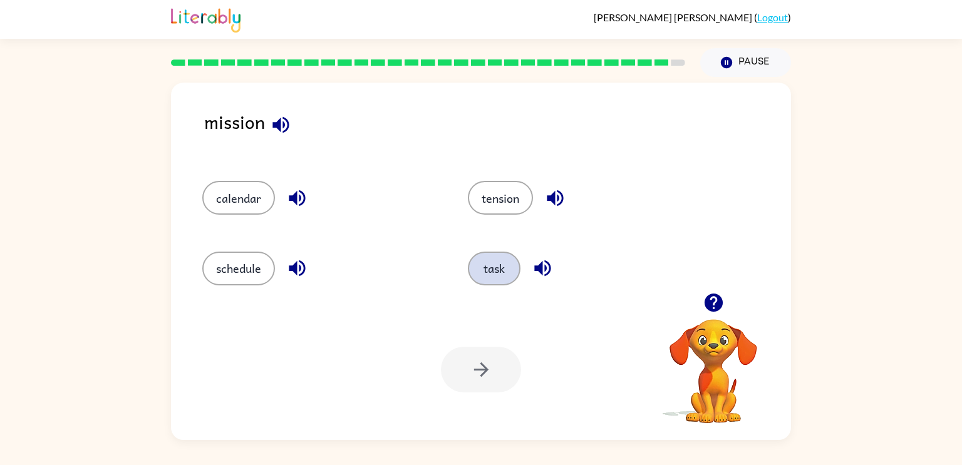
click at [502, 275] on button "task" at bounding box center [494, 269] width 53 height 34
click at [484, 384] on button "button" at bounding box center [481, 370] width 80 height 46
